Goal: Transaction & Acquisition: Purchase product/service

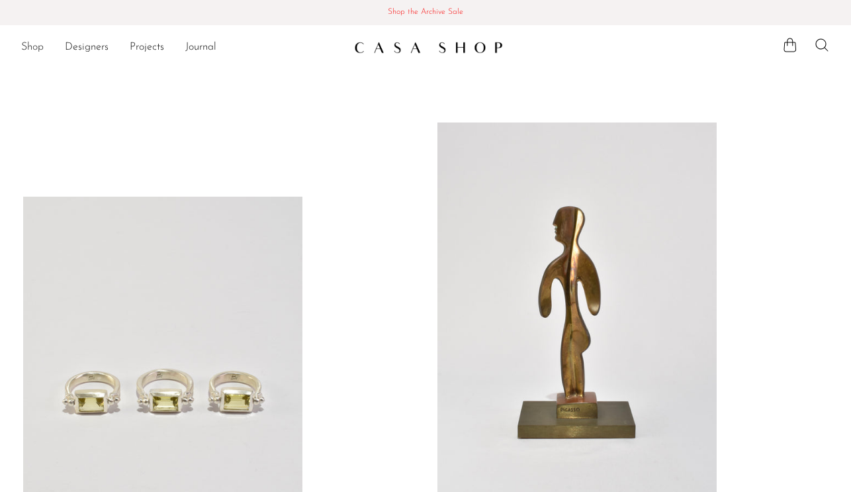
click at [26, 42] on link "Shop" at bounding box center [32, 47] width 22 height 17
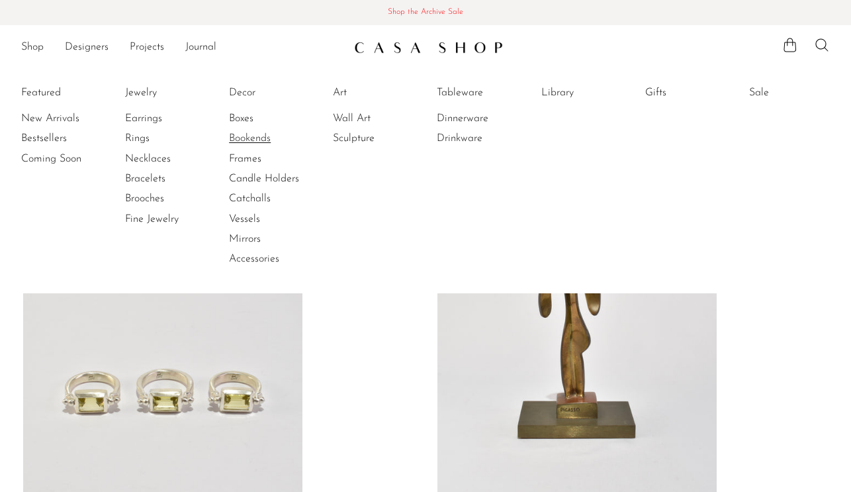
click at [254, 135] on link "Bookends" at bounding box center [278, 138] width 99 height 15
click at [249, 220] on link "Vessels" at bounding box center [278, 219] width 99 height 15
click at [473, 140] on link "Drinkware" at bounding box center [486, 138] width 99 height 15
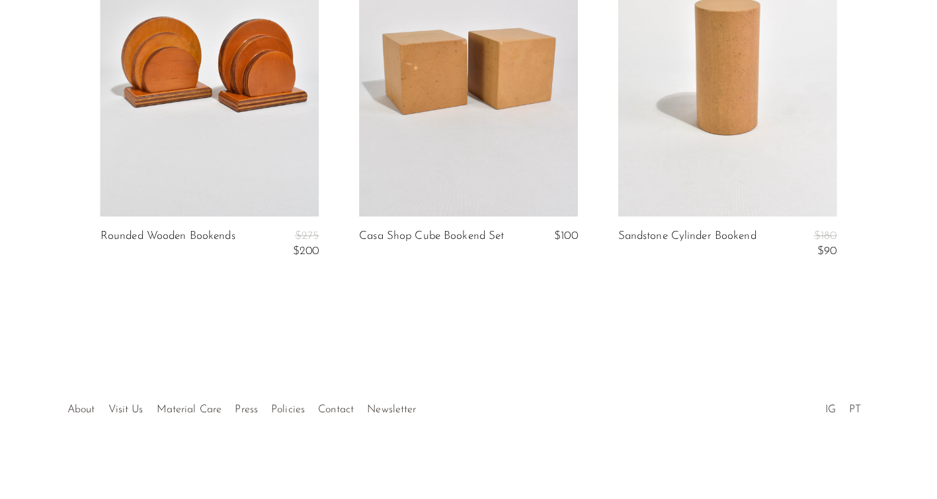
scroll to position [1414, 0]
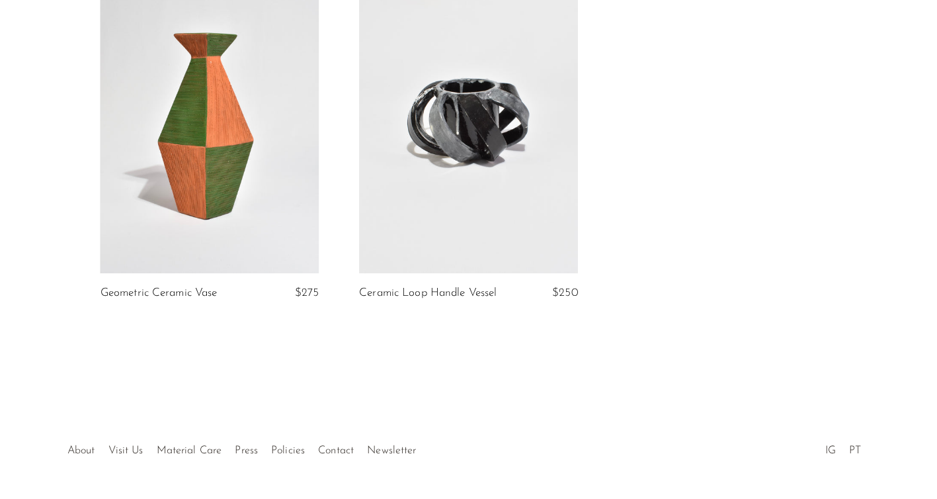
scroll to position [3364, 0]
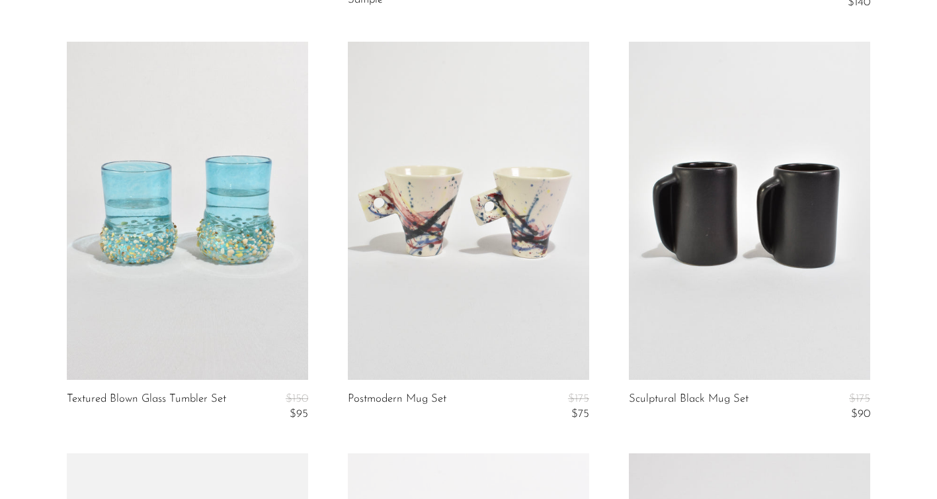
scroll to position [1352, 0]
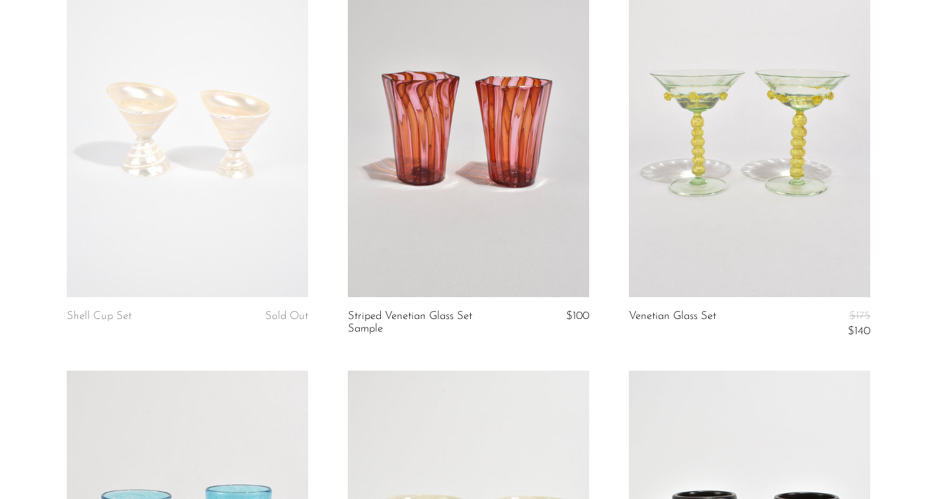
click at [513, 175] on link at bounding box center [468, 128] width 241 height 338
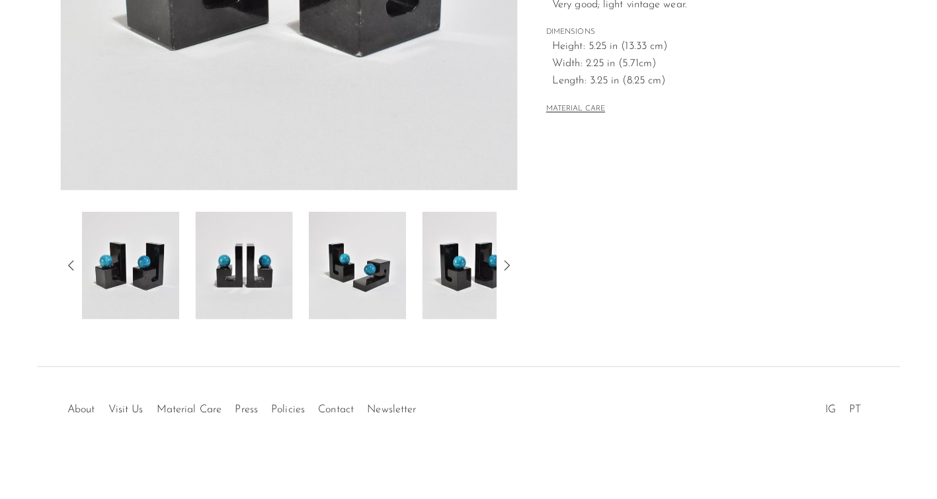
scroll to position [363, 0]
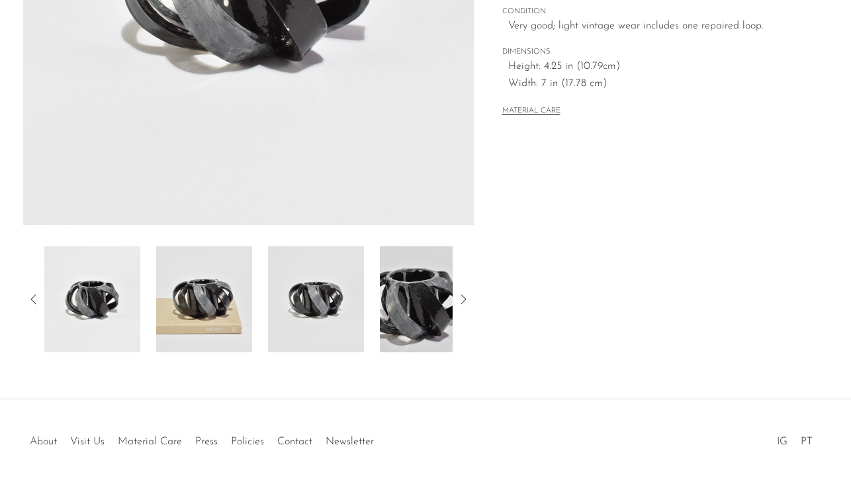
scroll to position [333, 0]
click at [210, 300] on img at bounding box center [204, 298] width 96 height 106
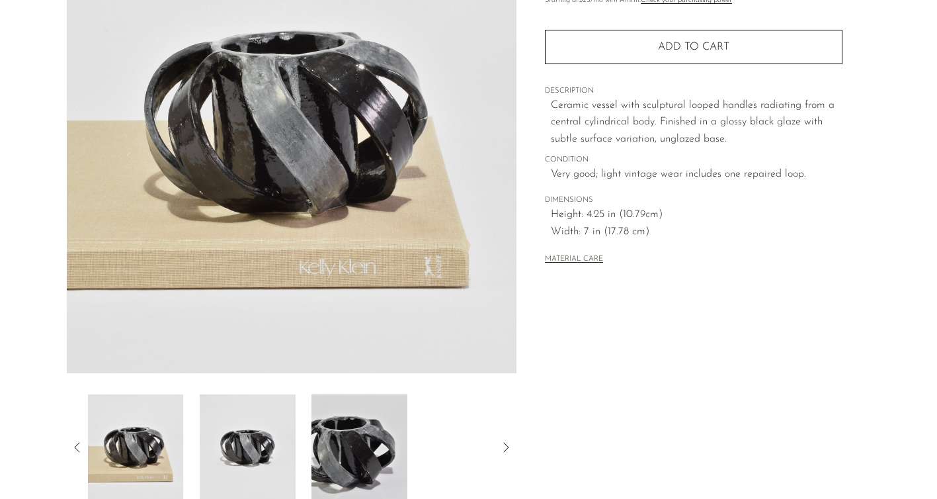
scroll to position [183, 0]
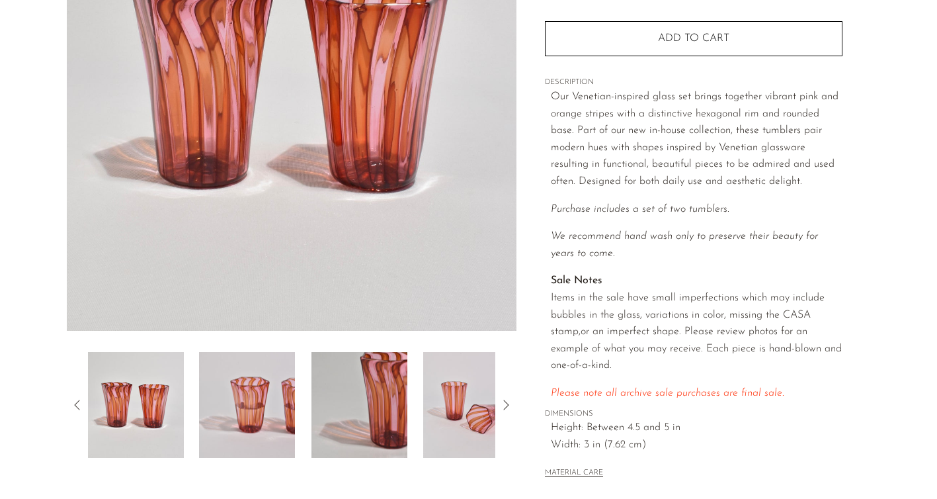
scroll to position [223, 0]
